Goal: Task Accomplishment & Management: Manage account settings

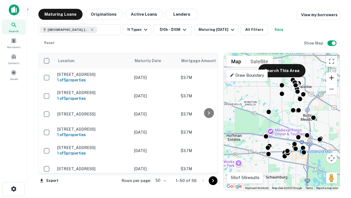
click at [332, 78] on button "Zoom in" at bounding box center [331, 77] width 11 height 11
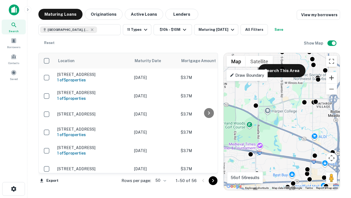
click at [332, 78] on button "Zoom in" at bounding box center [331, 77] width 11 height 11
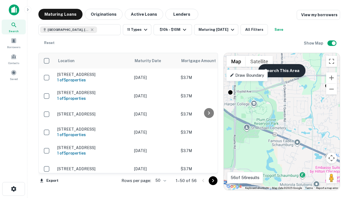
click at [282, 71] on button "Search This Area" at bounding box center [282, 70] width 47 height 13
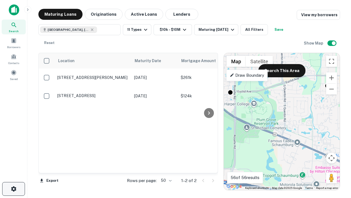
click at [13, 189] on icon "button" at bounding box center [13, 188] width 7 height 7
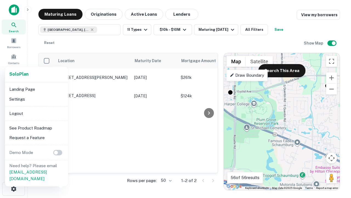
click at [36, 113] on li "Logout" at bounding box center [36, 113] width 59 height 10
